Goal: Check status: Check status

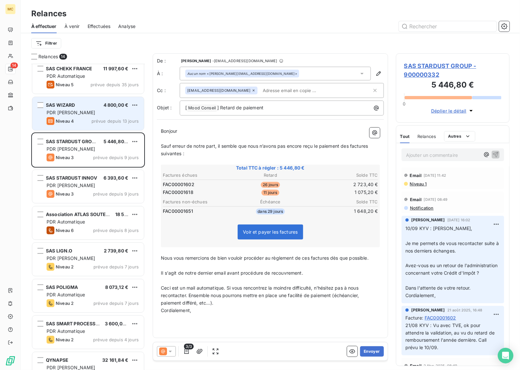
scroll to position [82, 0]
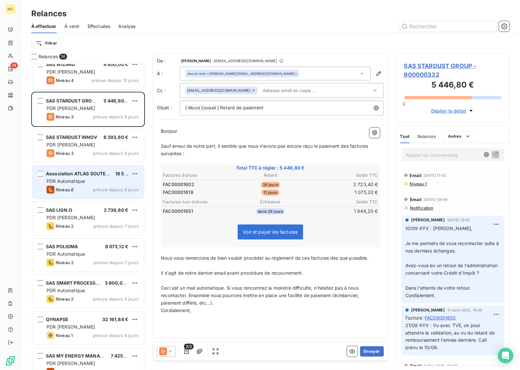
click at [95, 186] on div "Association ATLAS SOUTENIR LES COMPETENCES (OPCO 18 576,00 € PDR Automatique Ni…" at bounding box center [88, 182] width 112 height 33
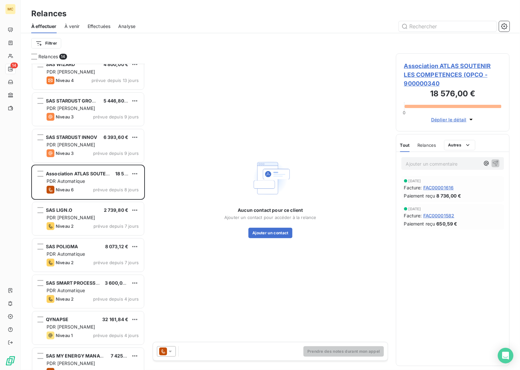
click at [417, 74] on span "Association ATLAS SOUTENIR LES COMPETENCES (OPCO - 900000340" at bounding box center [452, 75] width 97 height 26
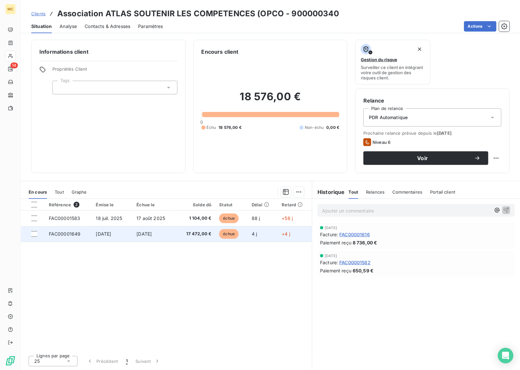
click at [175, 234] on td "[DATE]" at bounding box center [154, 234] width 43 height 16
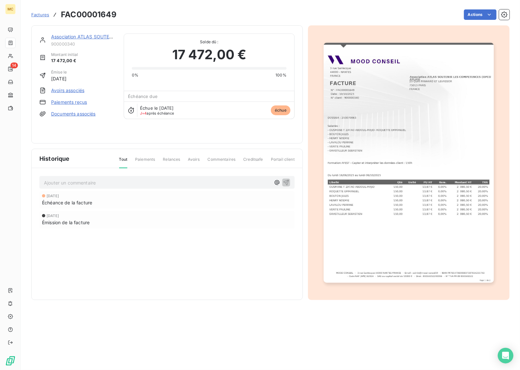
click at [355, 192] on img "button" at bounding box center [409, 163] width 170 height 240
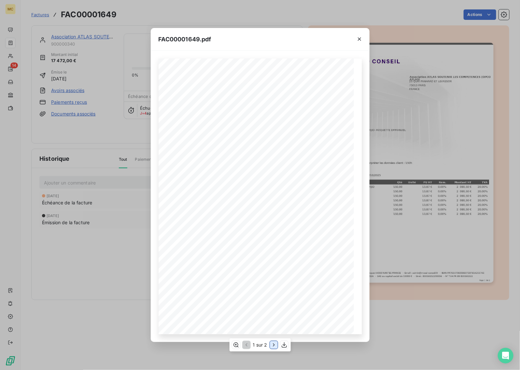
click at [272, 346] on icon "button" at bounding box center [274, 345] width 7 height 7
click at [358, 41] on icon "button" at bounding box center [359, 39] width 7 height 7
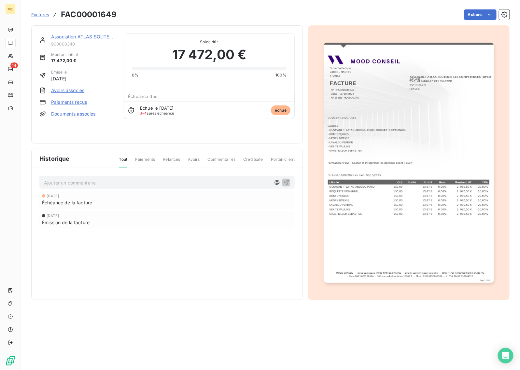
click at [195, 25] on div "Association ATLAS SOUTENIR LES COMPETENCES (OPCO 900000340 Montant initial 17 4…" at bounding box center [270, 161] width 479 height 279
